Goal: Use online tool/utility: Utilize a website feature to perform a specific function

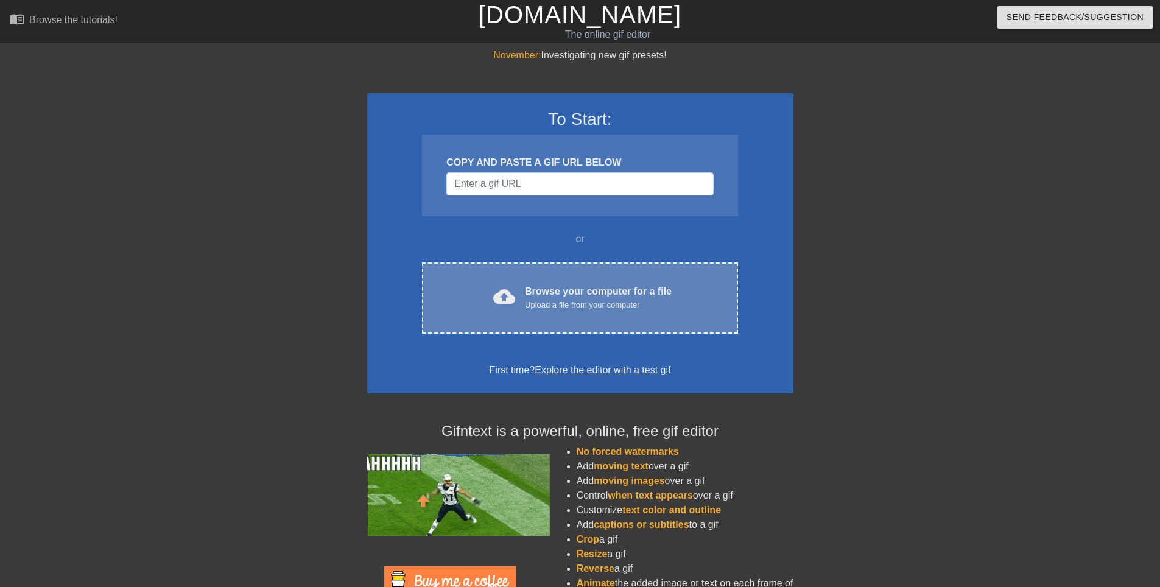
click at [562, 296] on div "Browse your computer for a file Upload a file from your computer" at bounding box center [598, 297] width 147 height 27
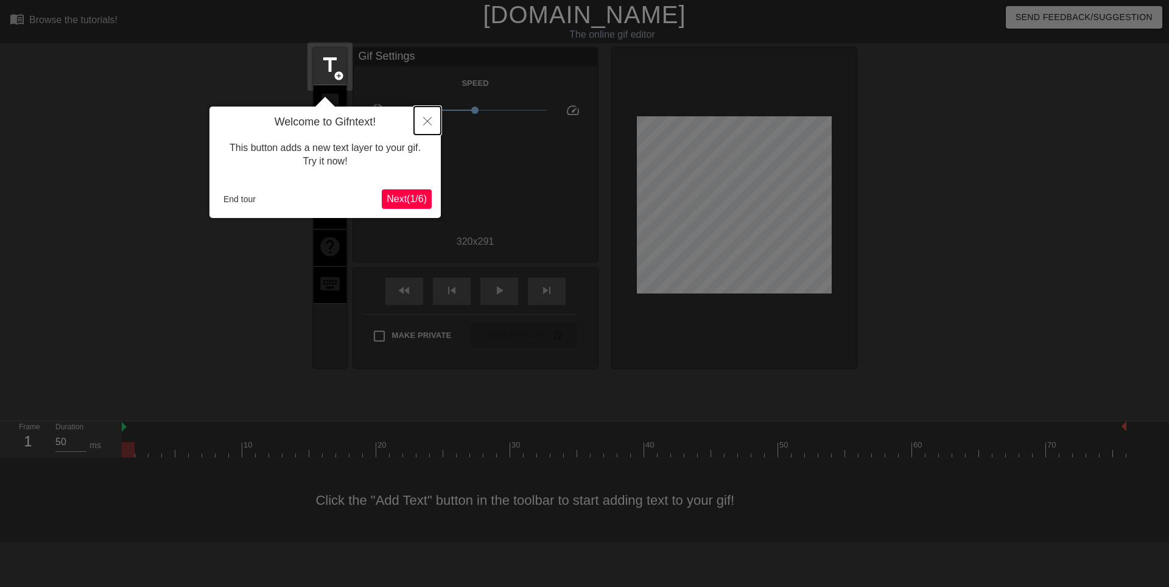
click at [423, 124] on button "Close" at bounding box center [427, 121] width 27 height 28
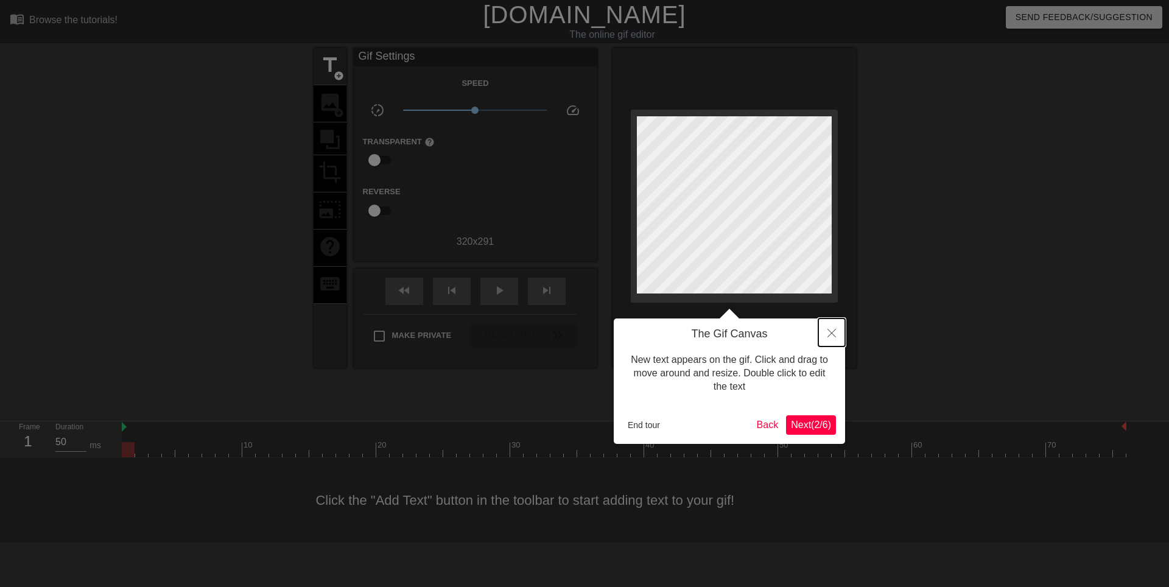
click at [826, 338] on button "Close" at bounding box center [831, 332] width 27 height 28
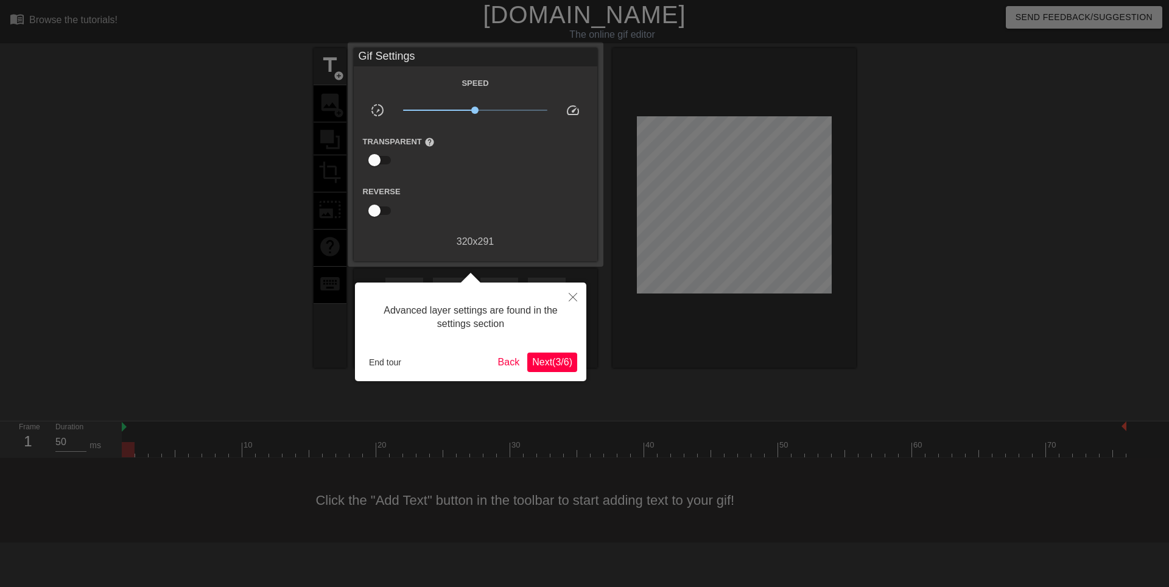
click at [558, 368] on button "Next ( 3 / 6 )" at bounding box center [552, 362] width 50 height 19
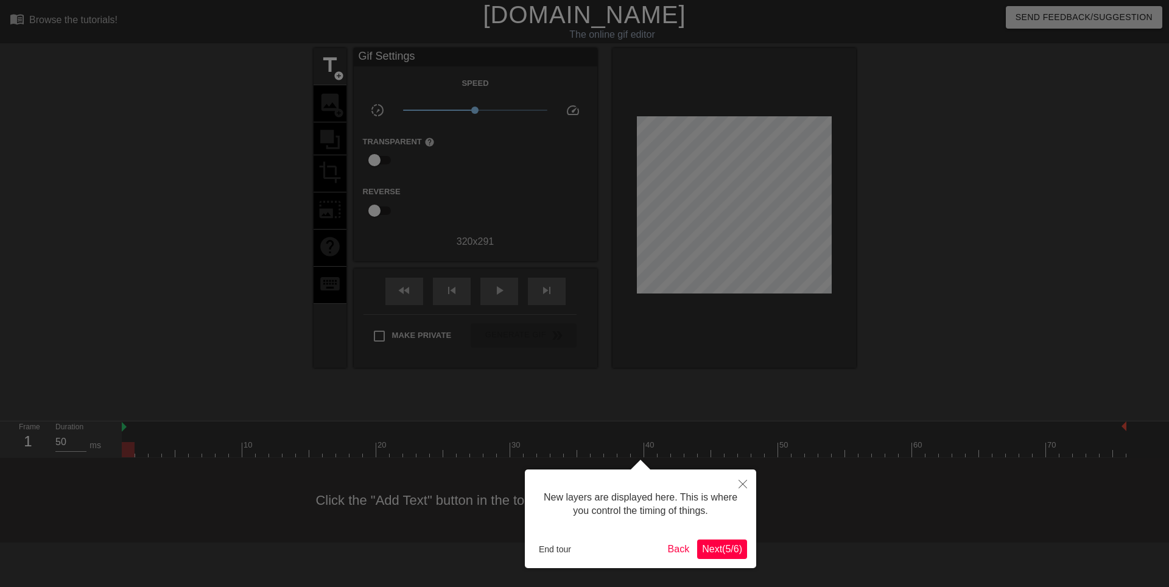
scroll to position [10, 0]
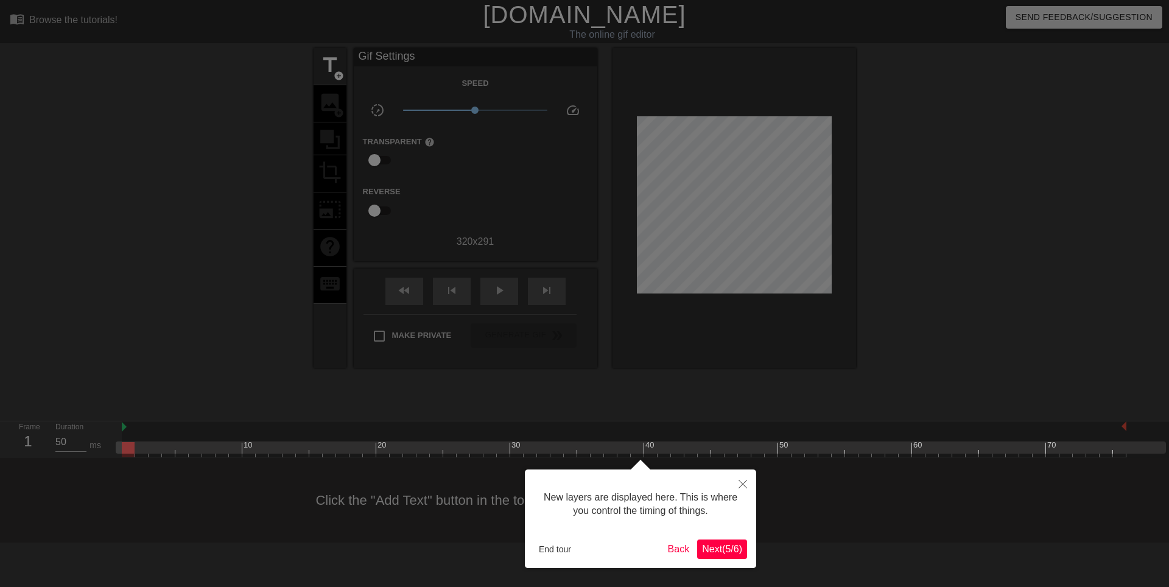
click at [738, 547] on span "Next ( 5 / 6 )" at bounding box center [722, 549] width 40 height 10
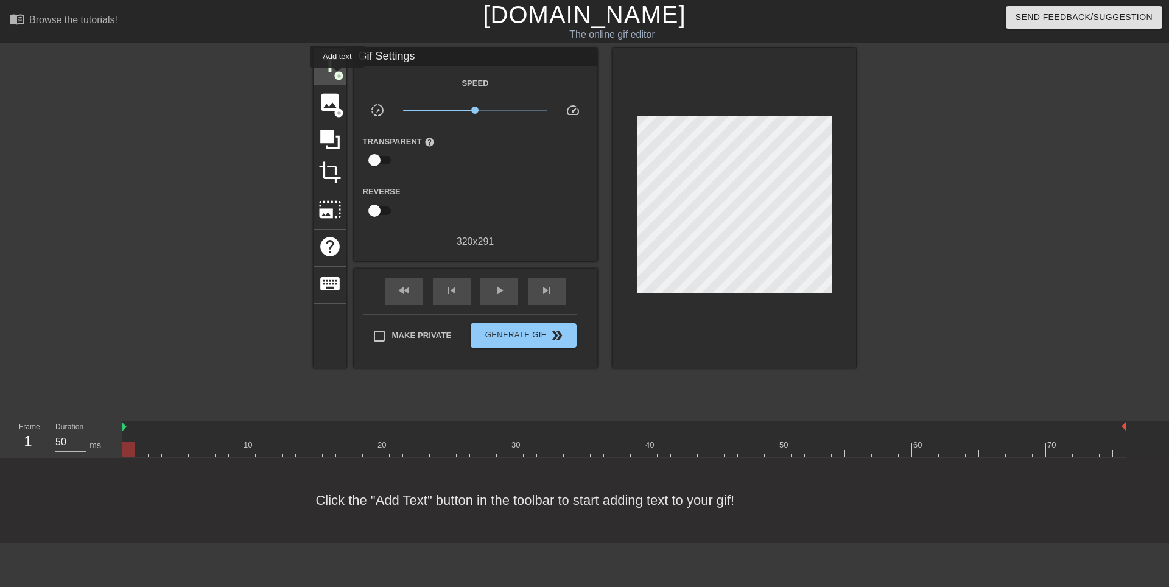
click at [337, 76] on span "add_circle" at bounding box center [339, 76] width 10 height 10
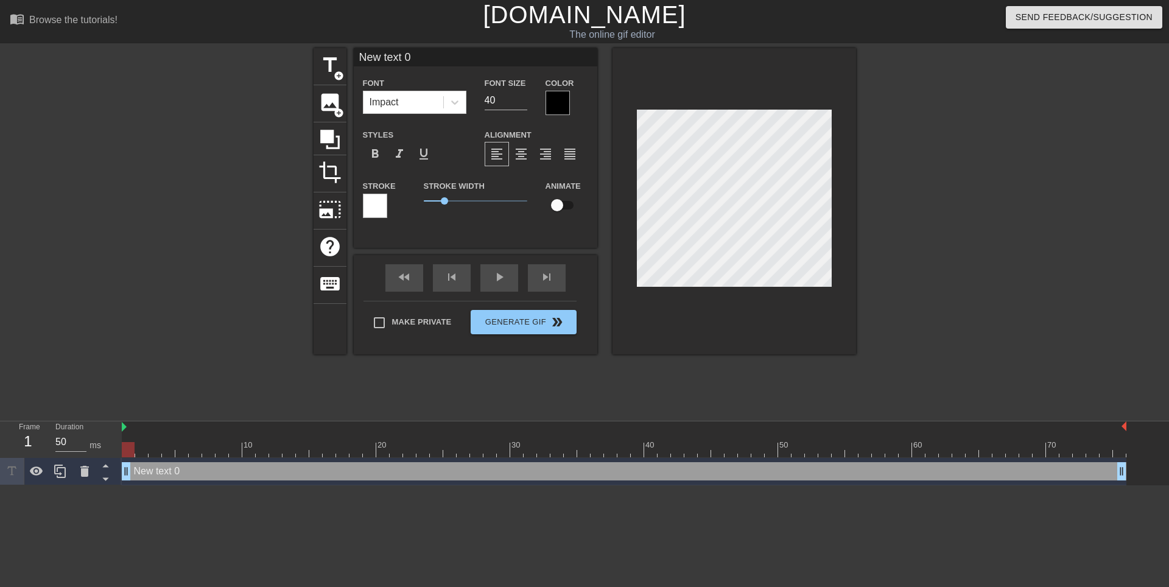
scroll to position [2, 2]
type input "M"
type textarea "M"
type input "Ma"
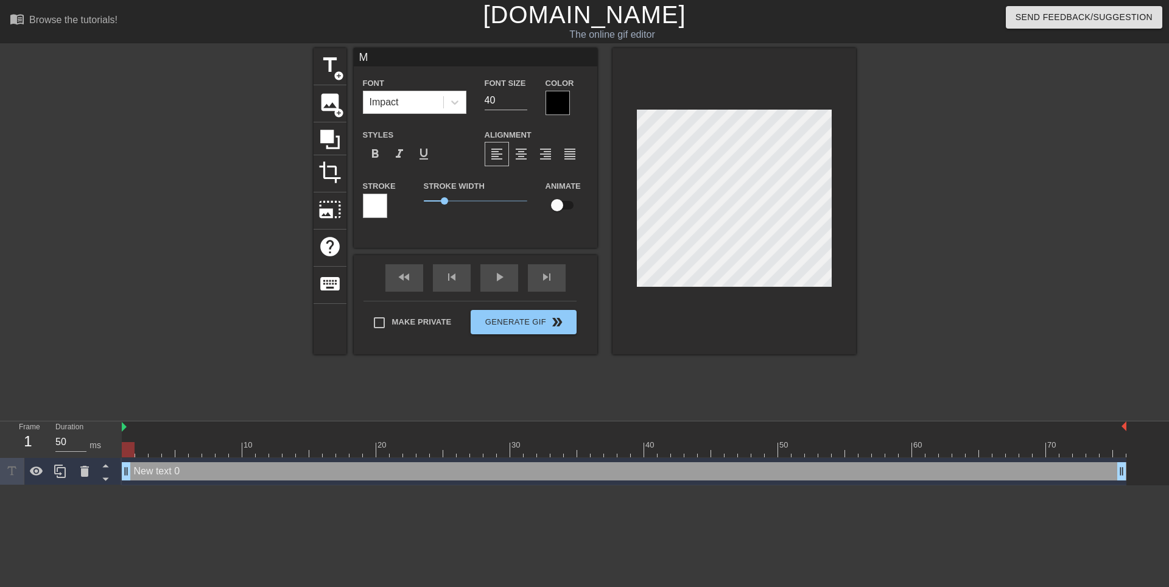
type textarea "Ma"
type input "Mar"
type textarea "Mar"
type input "Mari"
type textarea "Mari"
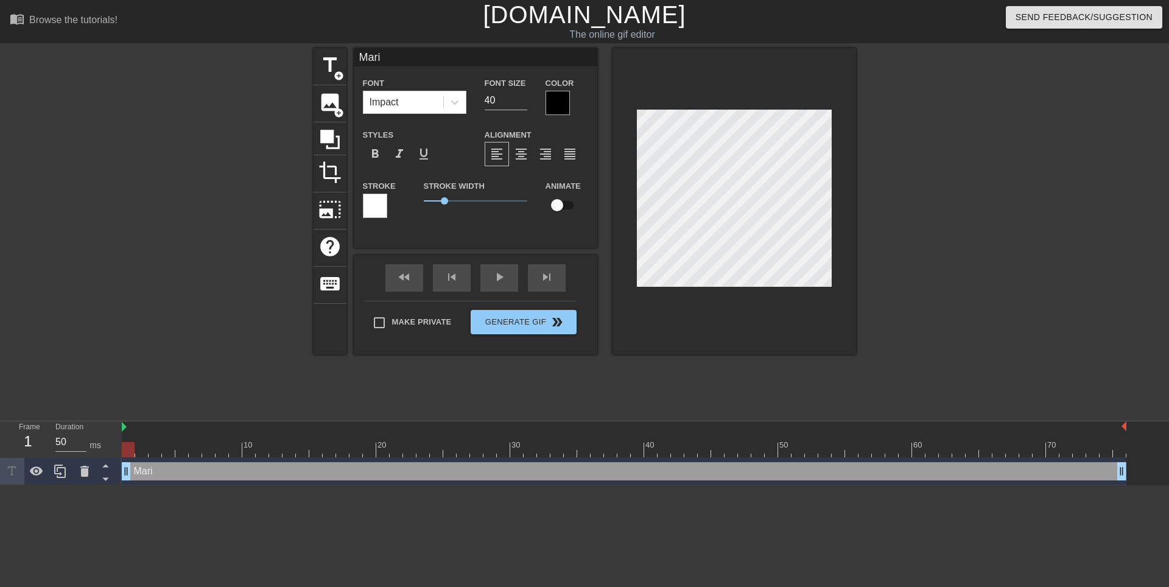
type input "Marib"
type textarea "Marib"
type input "Maribe"
type textarea "Maribe"
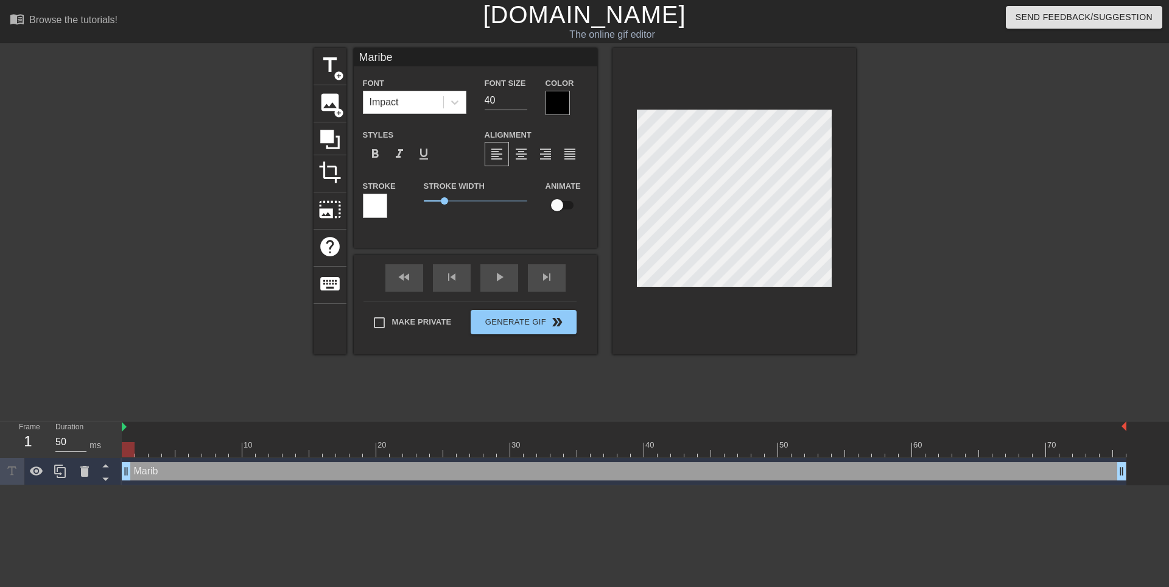
type input "[PERSON_NAME]"
type textarea "[PERSON_NAME]"
click at [918, 313] on div at bounding box center [962, 230] width 183 height 365
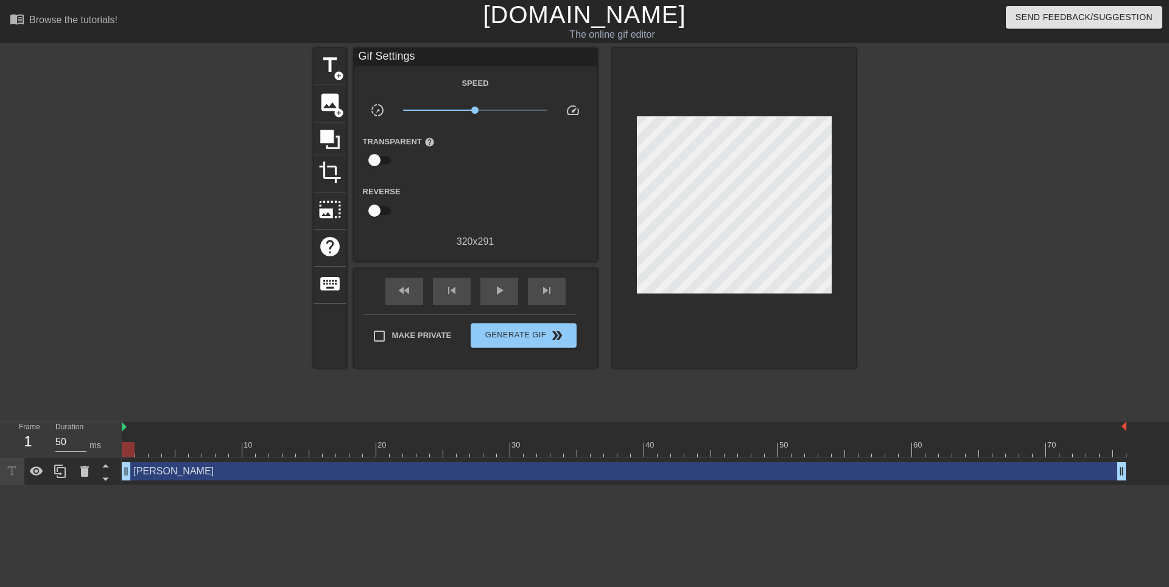
click at [479, 292] on div "fast_rewind skip_previous play_arrow skip_next" at bounding box center [475, 291] width 198 height 46
click at [493, 295] on span "play_arrow" at bounding box center [499, 290] width 15 height 15
click at [519, 342] on button "Generate Gif double_arrow" at bounding box center [523, 335] width 105 height 24
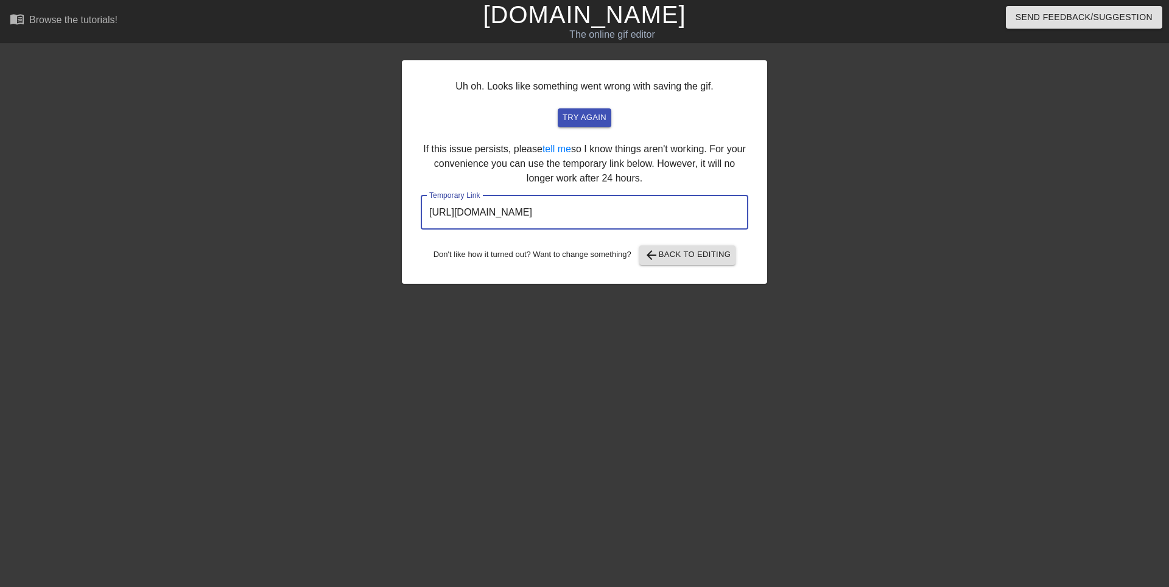
drag, startPoint x: 682, startPoint y: 217, endPoint x: 415, endPoint y: 209, distance: 266.8
click at [417, 209] on div "Uh oh. Looks like something went wrong with saving the gif. try again If this i…" at bounding box center [584, 171] width 365 height 223
